Goal: Navigation & Orientation: Find specific page/section

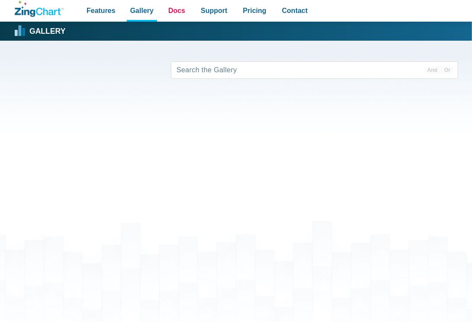
click at [175, 7] on span "Docs" at bounding box center [176, 11] width 17 height 12
click at [202, 12] on span "Support" at bounding box center [214, 11] width 26 height 12
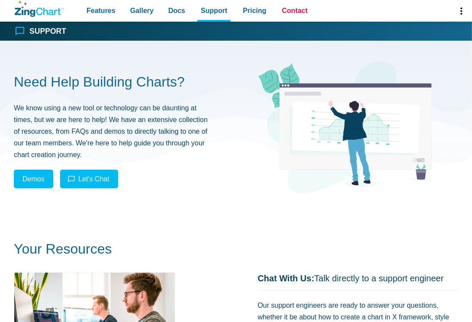
drag, startPoint x: 0, startPoint y: 0, endPoint x: 282, endPoint y: 12, distance: 282.3
click at [282, 12] on nav "Features Gallery Browse by Chart Type Browse by Features Browse by Use Case Doc…" at bounding box center [197, 11] width 237 height 22
click at [282, 12] on span "Contact" at bounding box center [295, 11] width 26 height 12
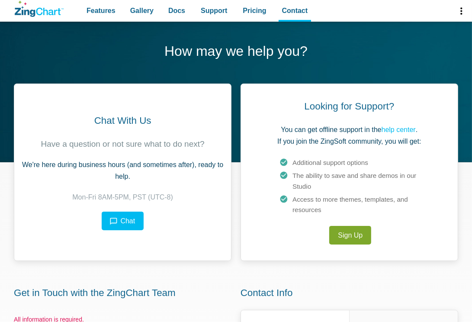
click at [35, 9] on icon "ZingChart Logo. Click to return to the homepage" at bounding box center [39, 9] width 49 height 16
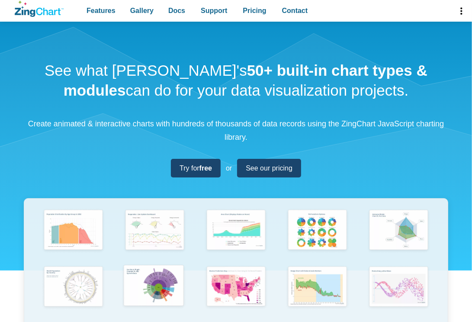
click at [150, 272] on img "App Content" at bounding box center [153, 287] width 67 height 48
